Goal: Use online tool/utility: Use online tool/utility

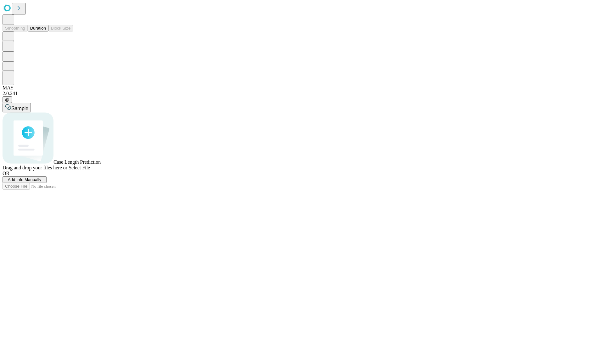
click at [46, 31] on button "Duration" at bounding box center [38, 28] width 21 height 7
click at [28, 106] on span "Sample" at bounding box center [19, 108] width 17 height 5
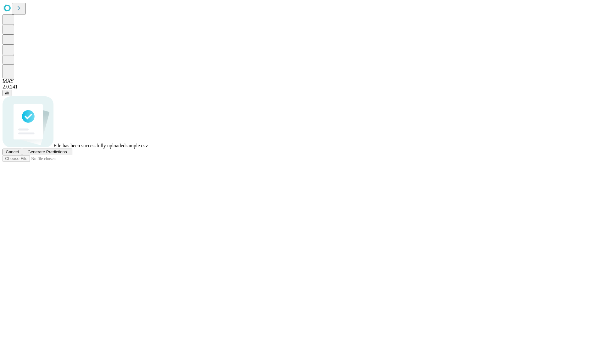
click at [67, 154] on span "Generate Predictions" at bounding box center [46, 152] width 39 height 5
